Goal: Book appointment/travel/reservation

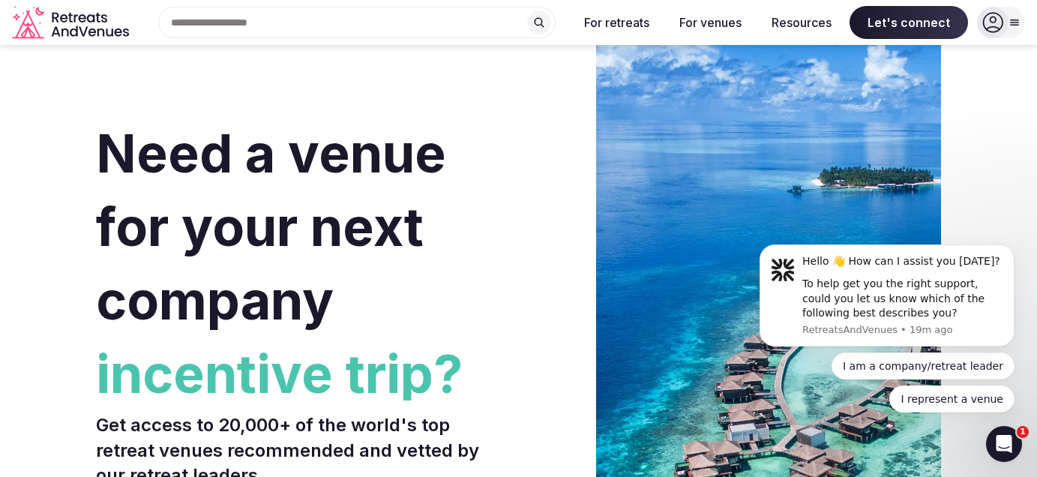
click at [271, 26] on div "Search Popular Destinations [GEOGRAPHIC_DATA], [GEOGRAPHIC_DATA] [GEOGRAPHIC_DA…" at bounding box center [350, 22] width 431 height 31
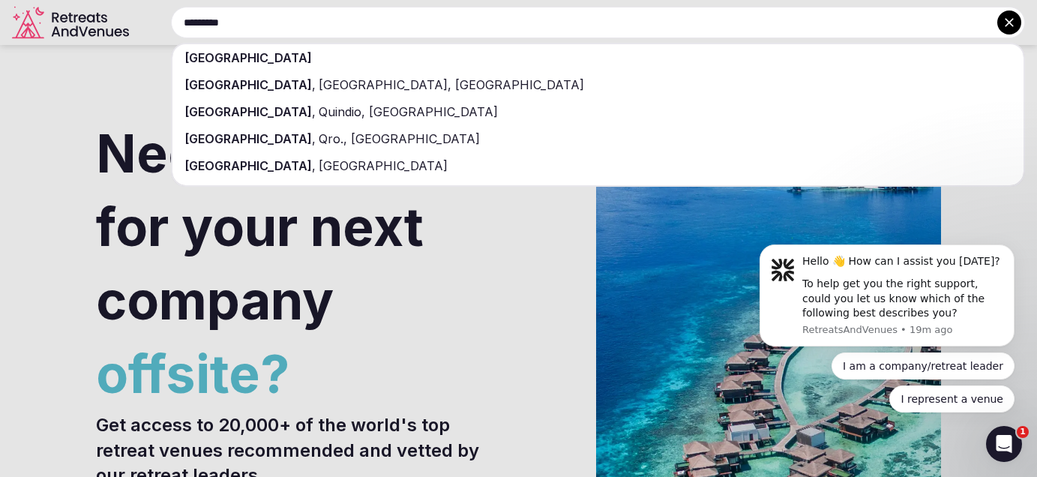
type input "*********"
click at [214, 59] on span "[GEOGRAPHIC_DATA]" at bounding box center [247, 57] width 127 height 15
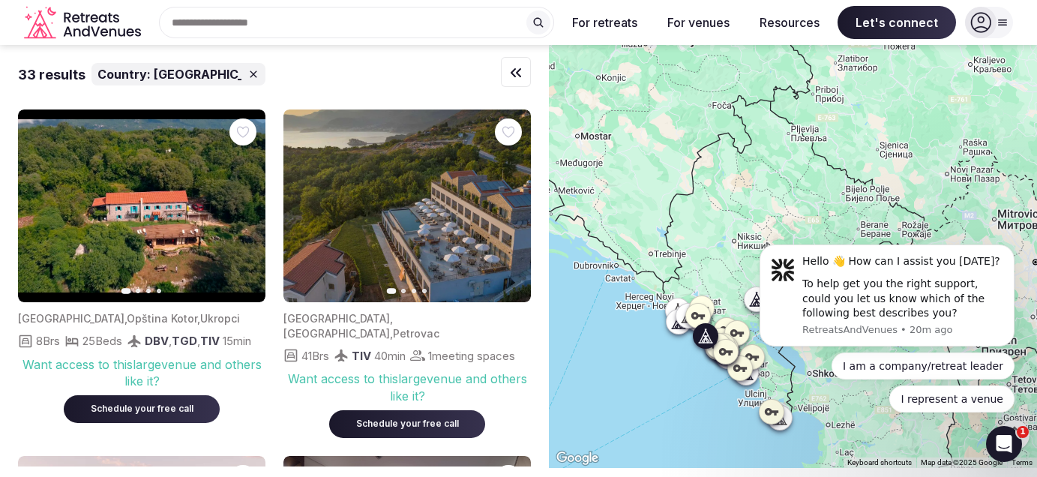
click at [112, 253] on img at bounding box center [141, 205] width 247 height 193
click at [246, 209] on icon "button" at bounding box center [244, 206] width 12 height 12
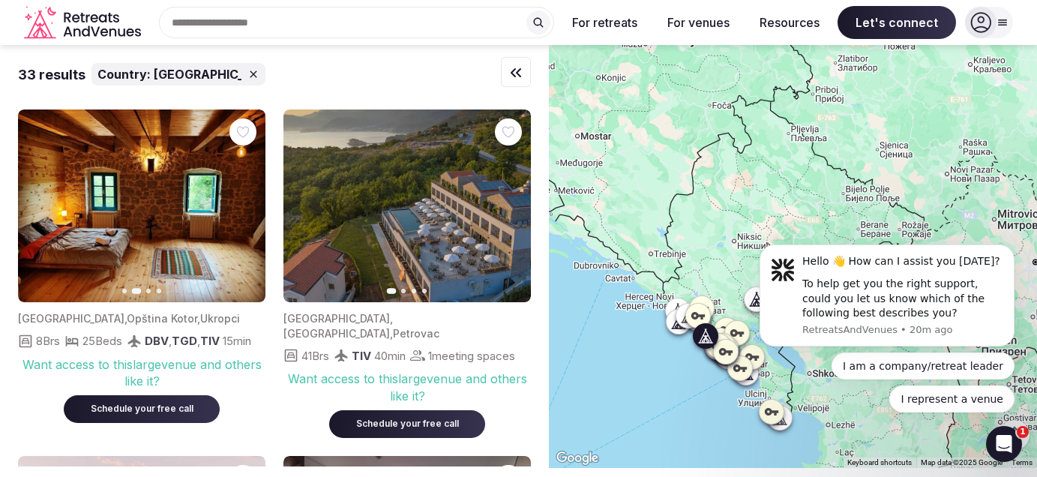
click at [246, 209] on icon "button" at bounding box center [244, 206] width 12 height 12
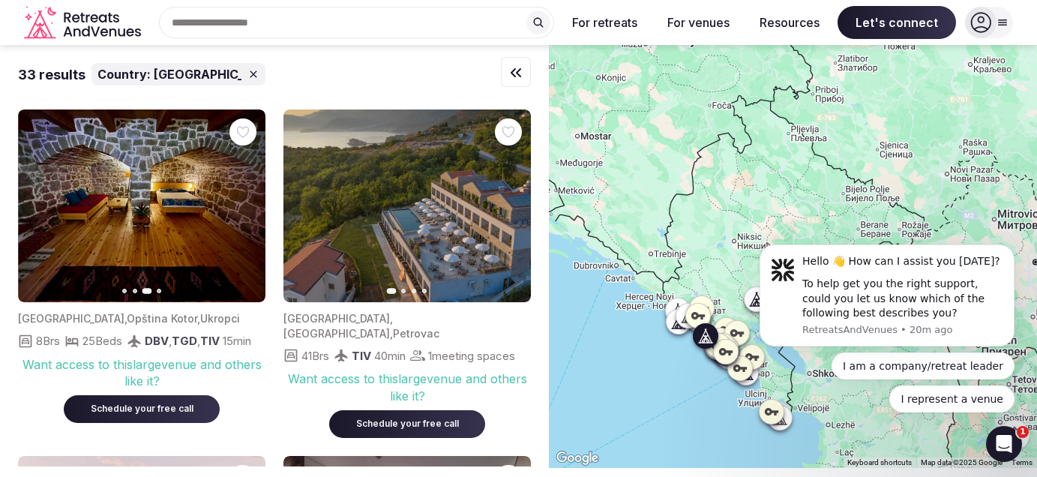
click at [246, 209] on icon "button" at bounding box center [244, 206] width 12 height 12
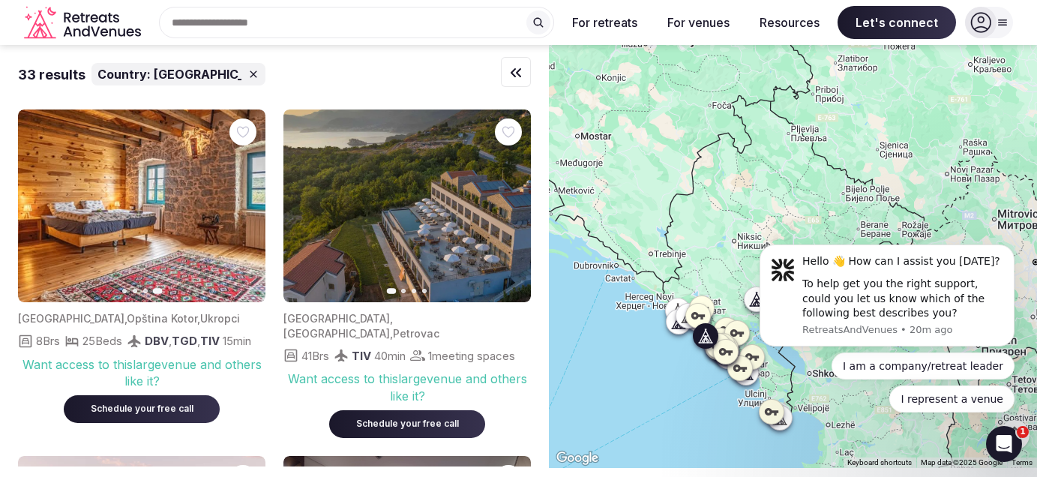
click at [201, 201] on img at bounding box center [141, 205] width 247 height 193
click at [367, 79] on div "33 results Country: [GEOGRAPHIC_DATA]" at bounding box center [274, 74] width 513 height 22
click at [0, 0] on icon "button" at bounding box center [0, 0] width 0 height 0
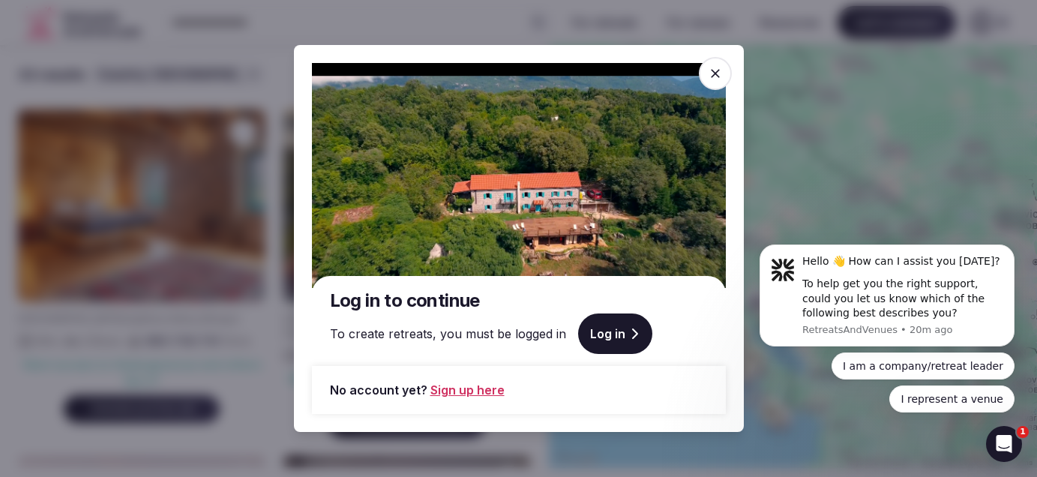
click at [717, 79] on icon at bounding box center [715, 73] width 15 height 15
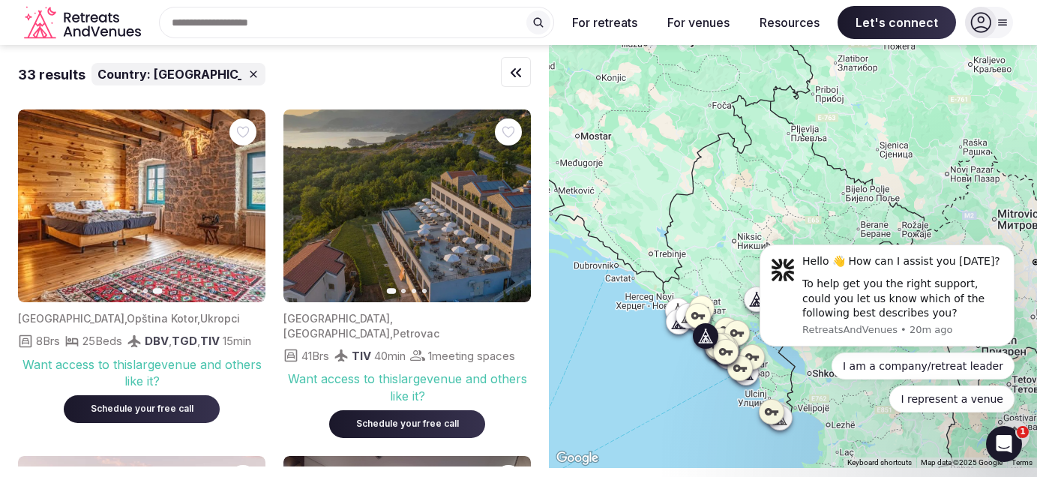
click at [133, 269] on img at bounding box center [141, 205] width 247 height 193
click at [160, 414] on div "Schedule your free call" at bounding box center [142, 408] width 120 height 13
